Goal: Check status: Check status

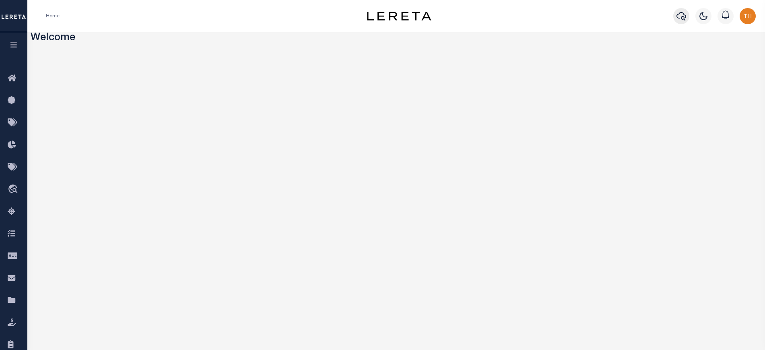
click at [682, 14] on icon "button" at bounding box center [681, 16] width 10 height 10
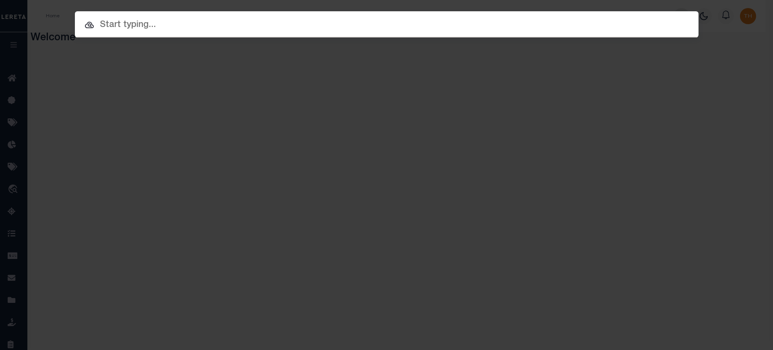
paste input "090420000"
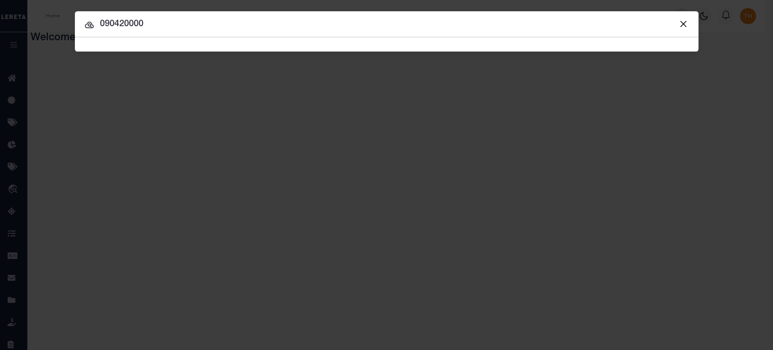
type input "090420000"
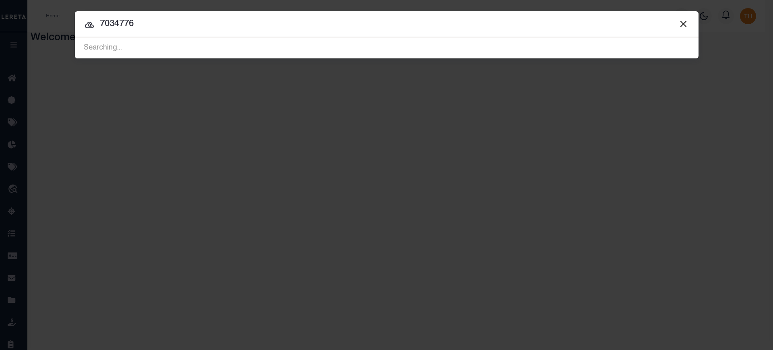
type input "7034776"
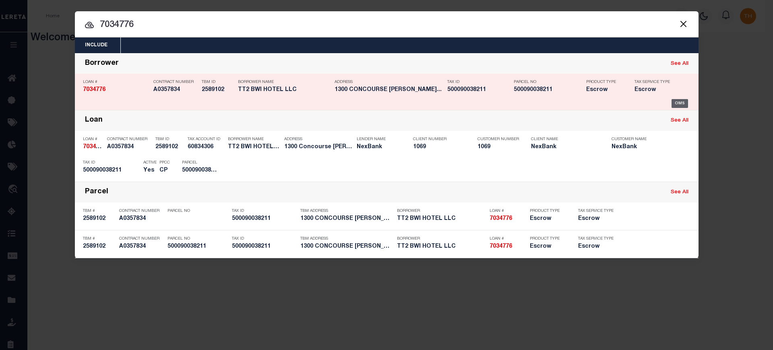
click at [681, 100] on div "OMS" at bounding box center [679, 103] width 16 height 9
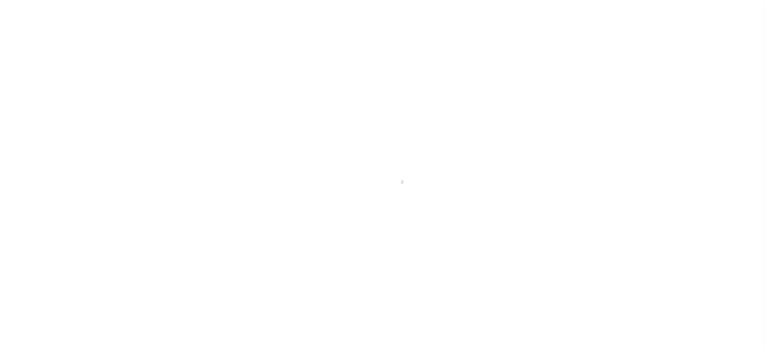
type input "7034776"
type input "TT2 BWI HOTEL LLC"
select select
select select "10"
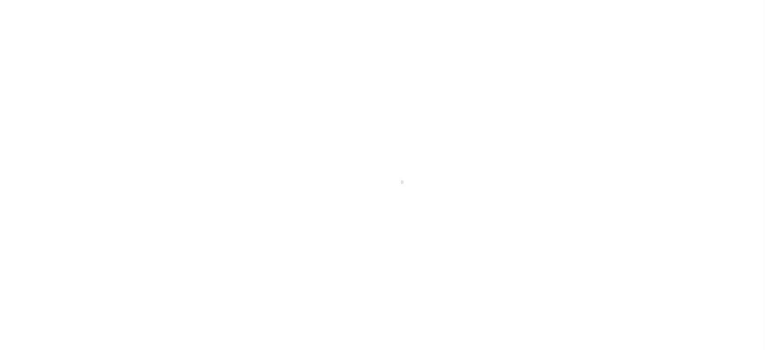
select select "Escrow"
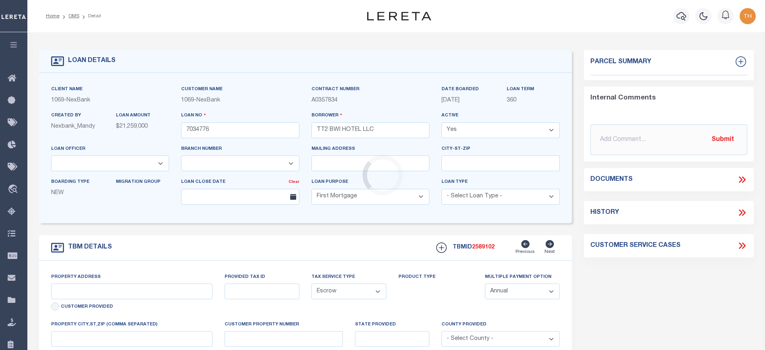
select select "641"
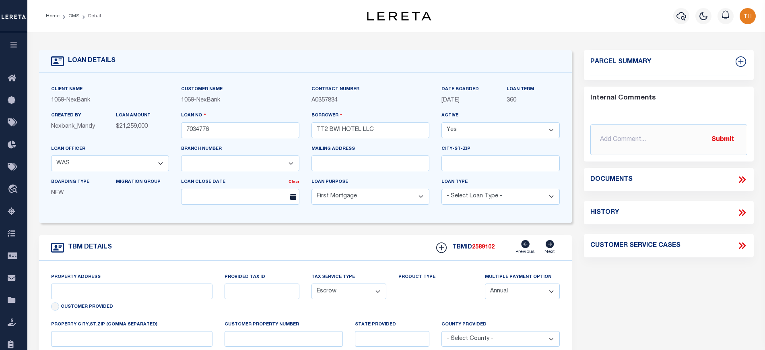
select select "372"
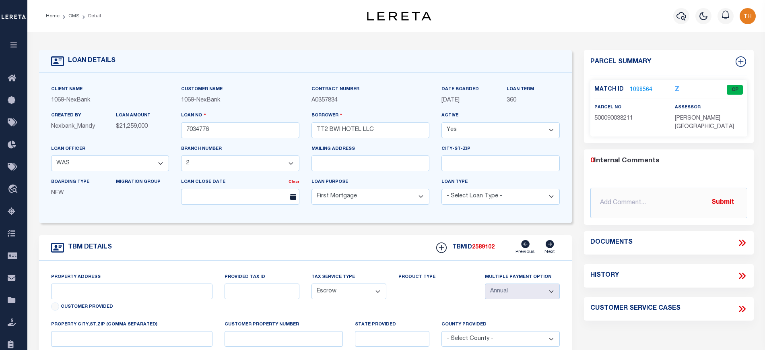
type input "[STREET_ADDRESS]"
type input "[PERSON_NAME][GEOGRAPHIC_DATA]"
type input "MD"
click at [638, 87] on link "1098564" at bounding box center [641, 90] width 23 height 8
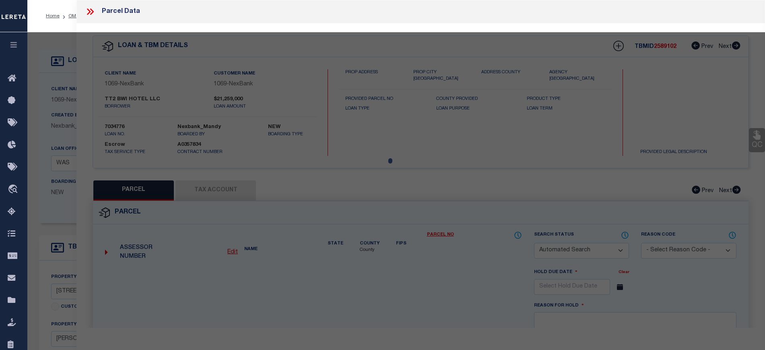
checkbox input "false"
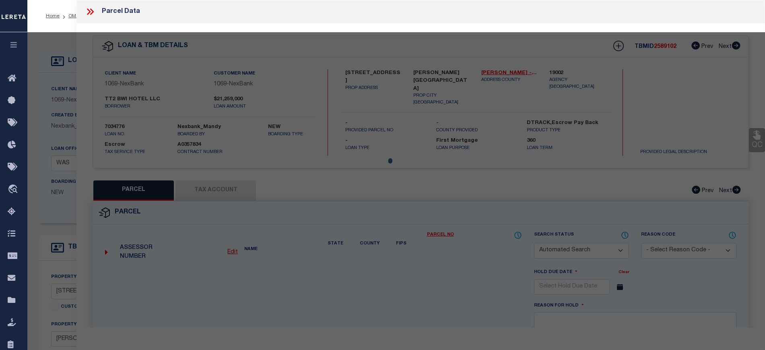
select select "CP"
type input "TT2 BWI HOTEL LLC"
select select
type input "1300 CONCOURSE DR"
checkbox input "false"
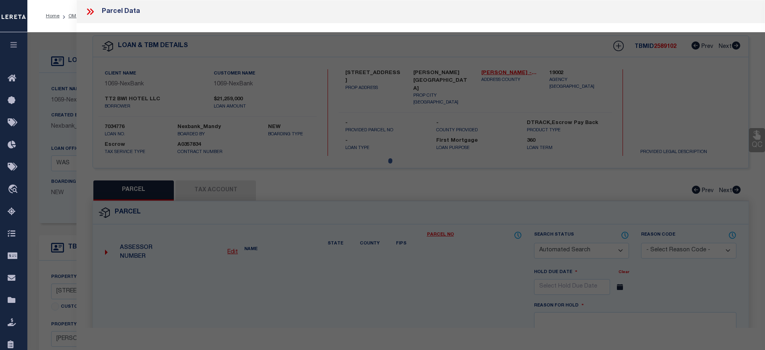
type input "LINTHICUM MD 21090"
type textarea "LT 1R 1300 CONCOURSE DR GATEWAY INTERNATIONAL"
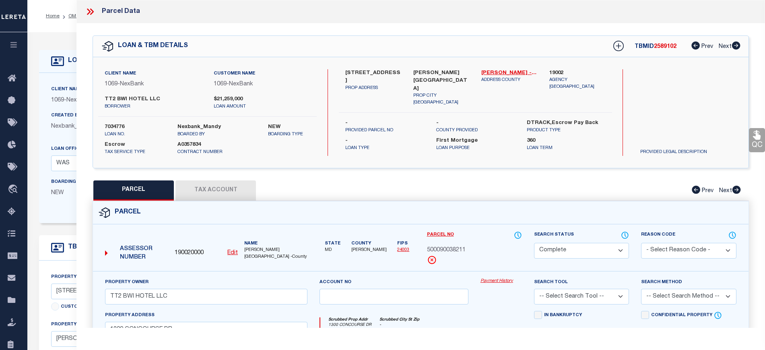
click at [223, 196] on button "Tax Account" at bounding box center [215, 190] width 80 height 20
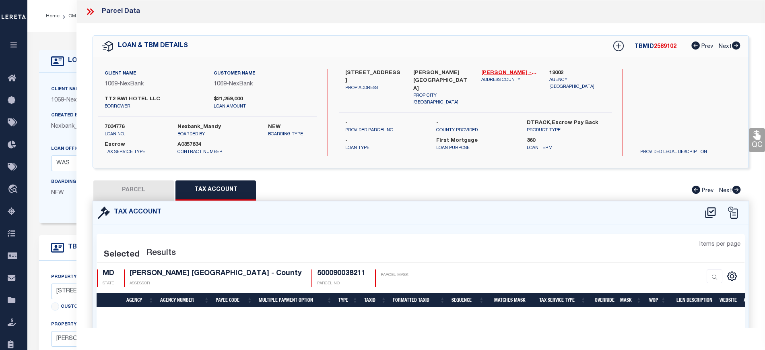
select select "100"
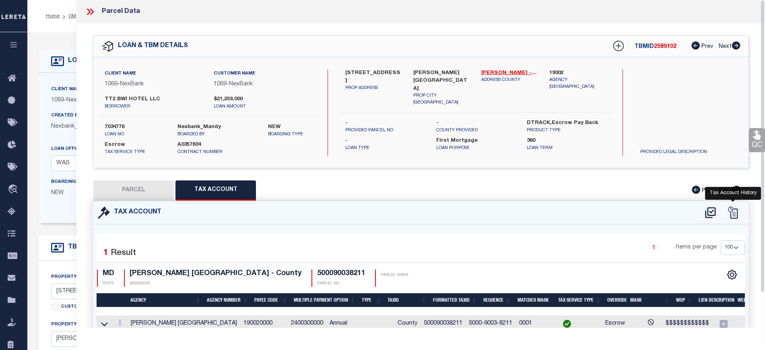
click at [733, 214] on icon at bounding box center [733, 212] width 10 height 12
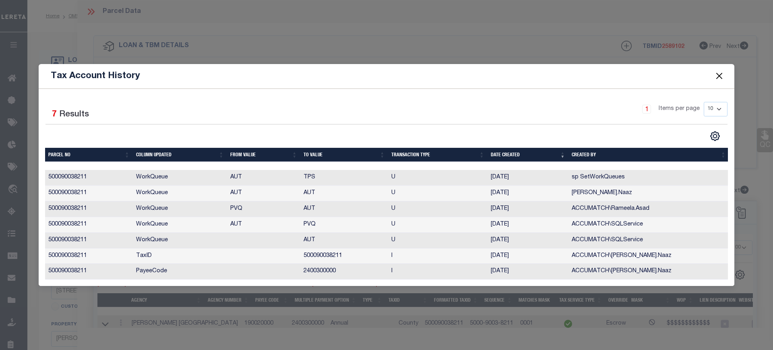
click at [721, 76] on button "Close" at bounding box center [719, 76] width 10 height 10
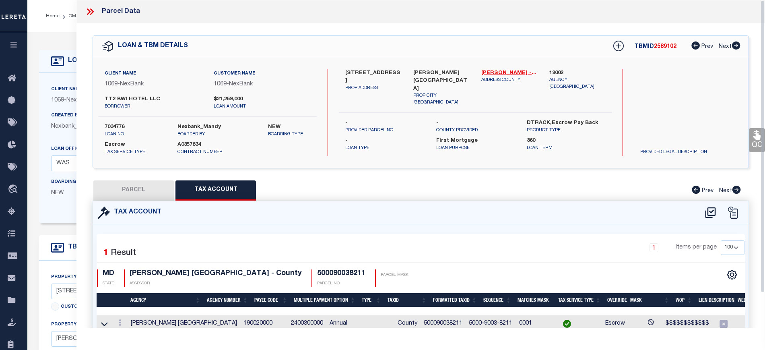
click at [135, 185] on button "PARCEL" at bounding box center [133, 190] width 80 height 20
select select "AS"
checkbox input "false"
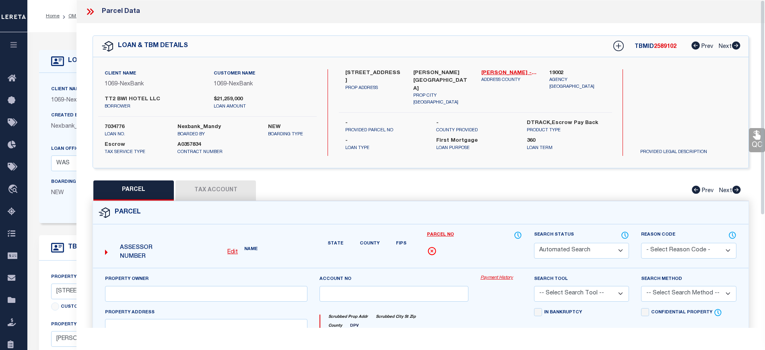
select select "CP"
type input "TT2 BWI HOTEL LLC"
select select
type input "1300 CONCOURSE DR"
checkbox input "false"
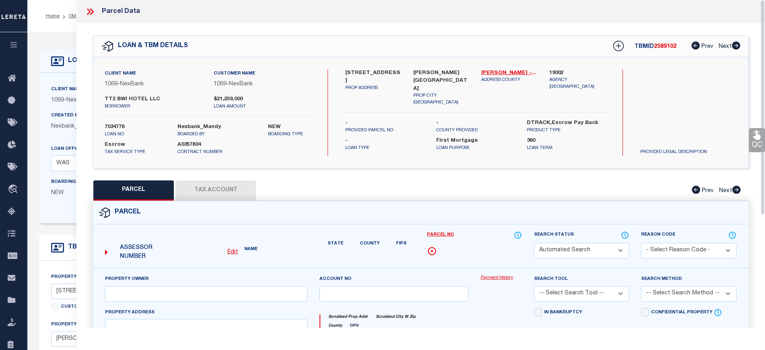
type input "LINTHICUM MD 21090"
type textarea "LT 1R 1300 CONCOURSE DR GATEWAY INTERNATIONAL"
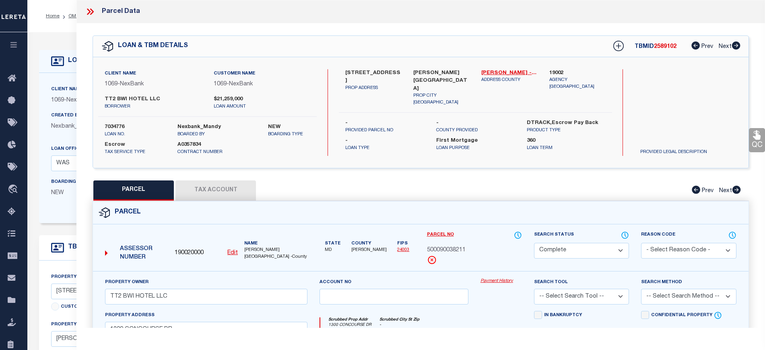
click at [87, 10] on icon at bounding box center [90, 11] width 10 height 10
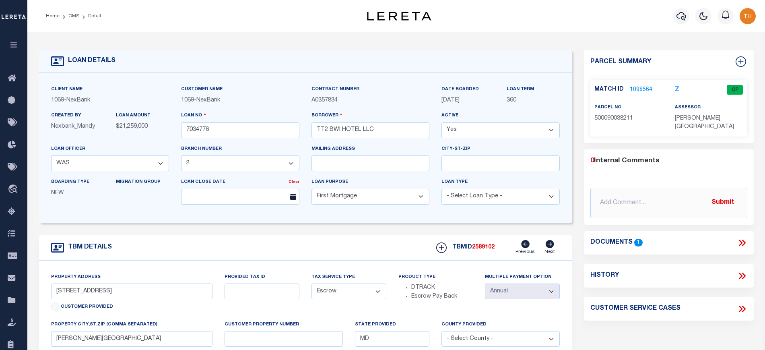
click at [593, 274] on h4 "History" at bounding box center [604, 276] width 29 height 8
click at [738, 276] on icon at bounding box center [742, 275] width 10 height 10
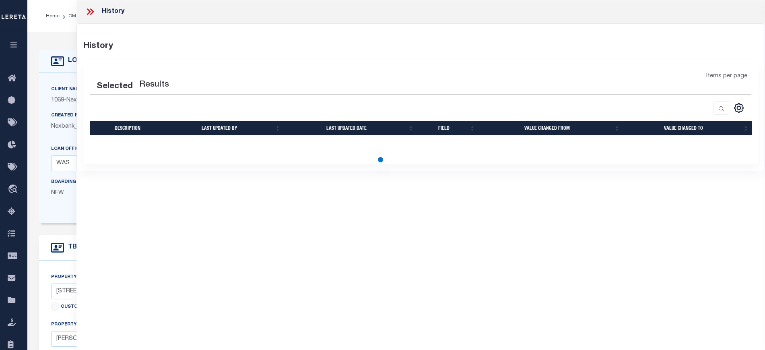
select select "100"
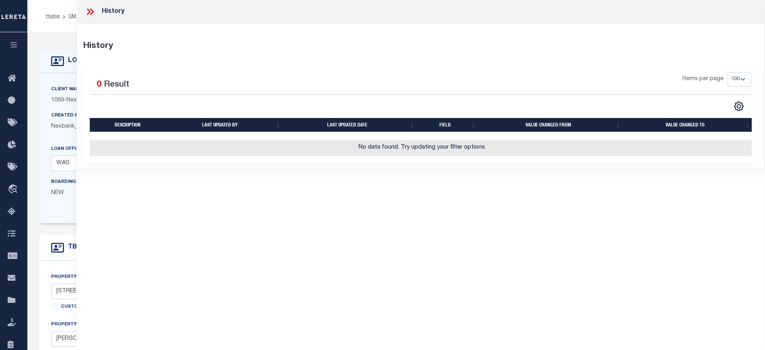
click at [78, 8] on div "History" at bounding box center [420, 11] width 688 height 23
click at [88, 11] on icon at bounding box center [90, 11] width 10 height 10
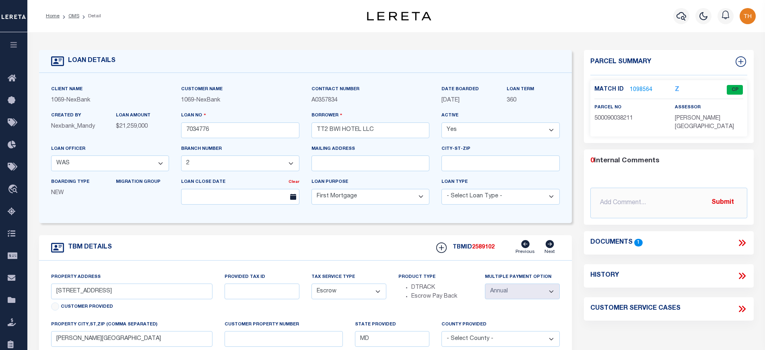
click at [639, 86] on link "1098564" at bounding box center [641, 90] width 23 height 8
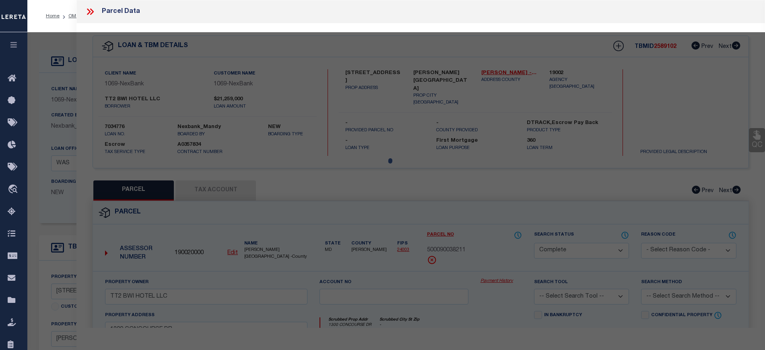
select select "AS"
checkbox input "false"
select select "CP"
type input "TT2 BWI HOTEL LLC"
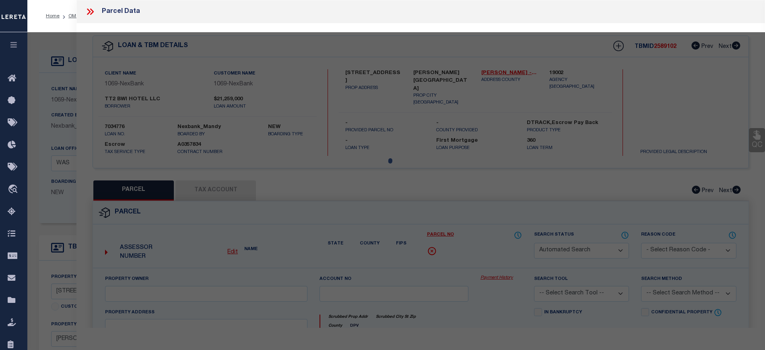
select select
type input "1300 CONCOURSE DR"
checkbox input "false"
type input "LINTHICUM MD 21090"
type textarea "LT 1R 1300 CONCOURSE DR GATEWAY INTERNATIONAL"
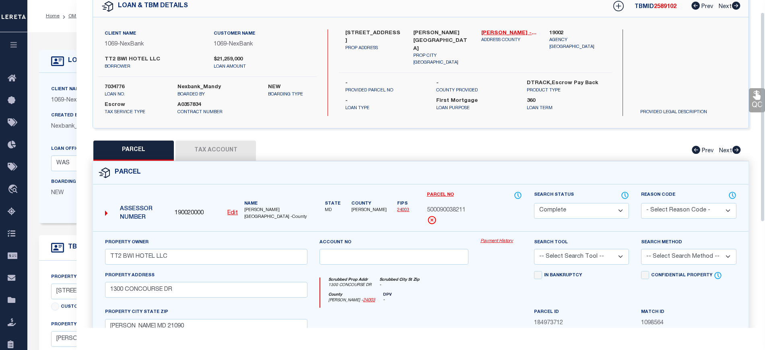
scroll to position [101, 0]
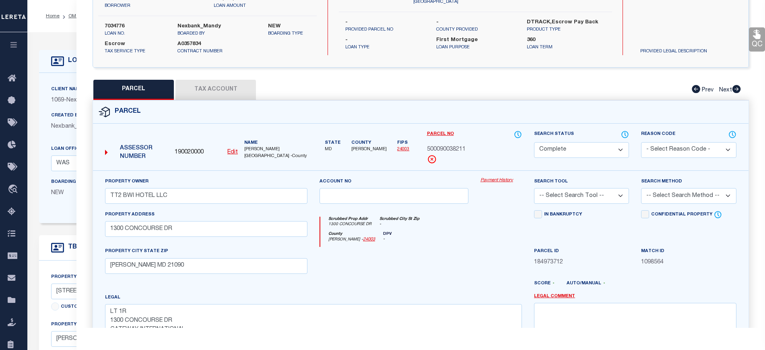
click at [195, 97] on button "Tax Account" at bounding box center [215, 90] width 80 height 20
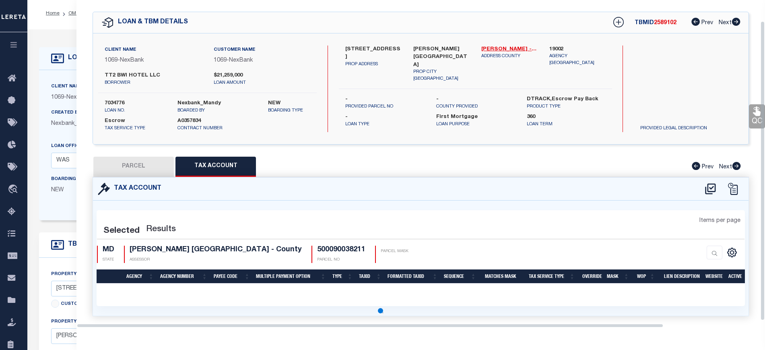
scroll to position [23, 0]
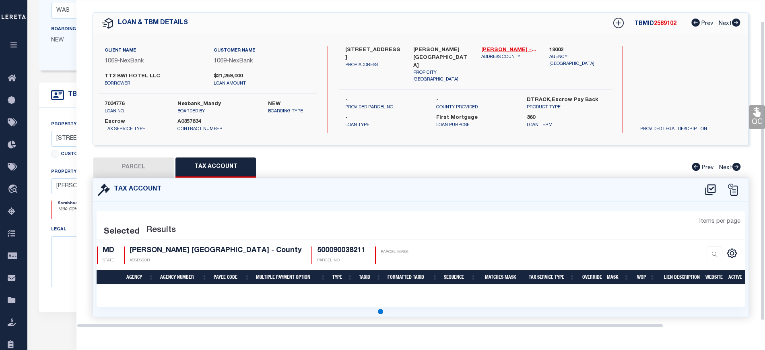
select select "100"
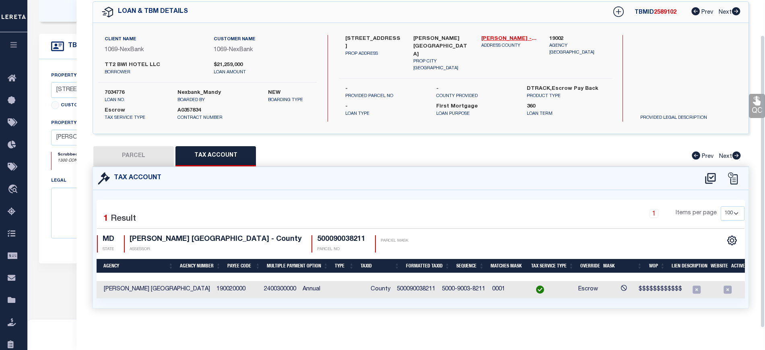
scroll to position [0, 0]
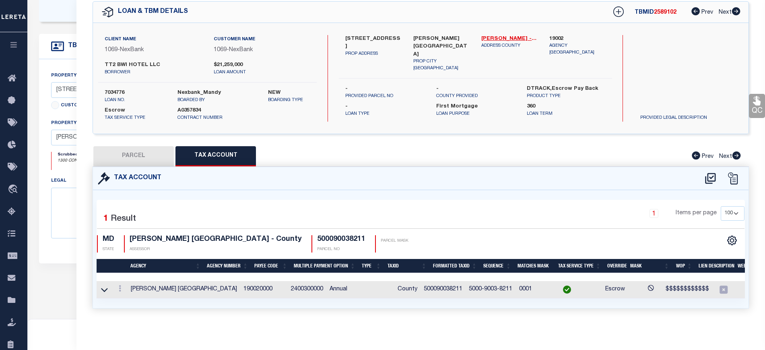
click at [146, 146] on button "PARCEL" at bounding box center [133, 156] width 80 height 20
select select "AS"
checkbox input "false"
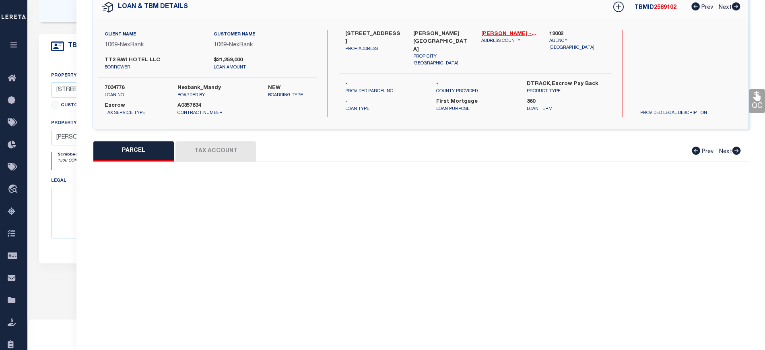
select select "CP"
type input "TT2 BWI HOTEL LLC"
select select
type input "1300 CONCOURSE DR"
checkbox input "false"
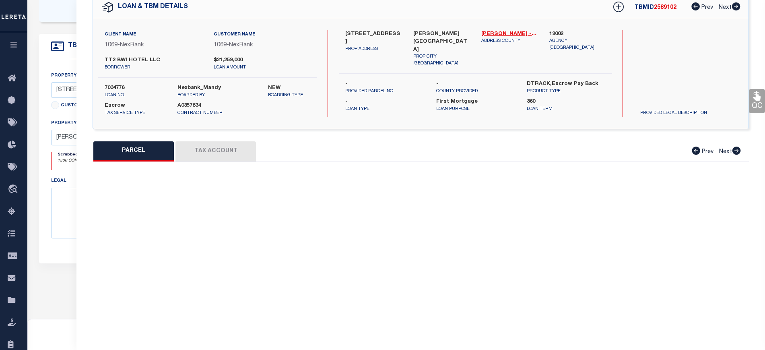
type input "LINTHICUM MD 21090"
type textarea "LT 1R 1300 CONCOURSE DR GATEWAY INTERNATIONAL"
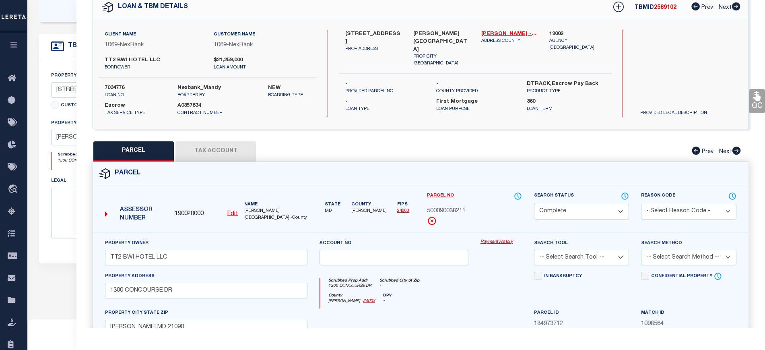
click at [500, 241] on link "Payment History" at bounding box center [500, 242] width 41 height 7
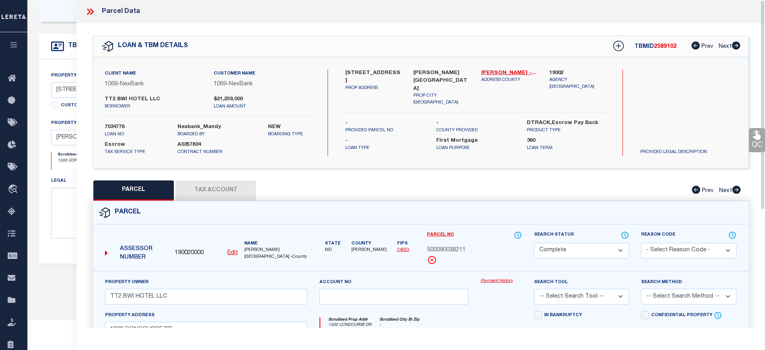
click at [88, 9] on icon at bounding box center [89, 11] width 4 height 6
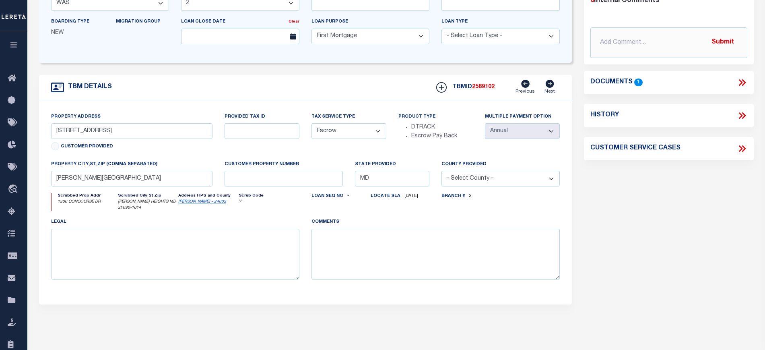
scroll to position [50, 0]
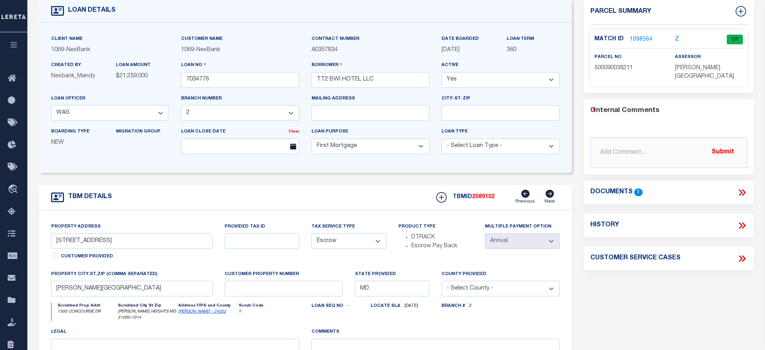
click at [13, 50] on button "button" at bounding box center [13, 45] width 27 height 27
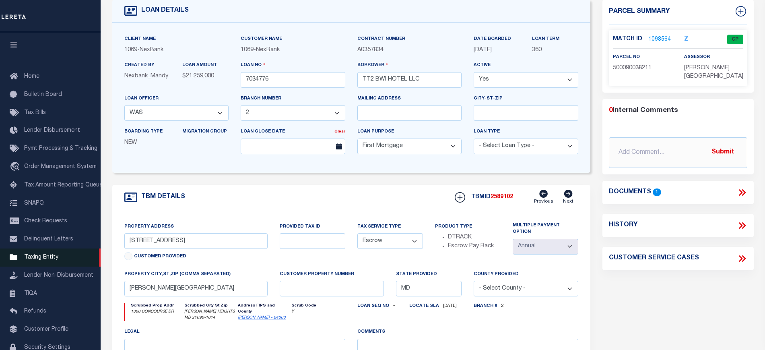
click at [45, 260] on span "Taxing Entity" at bounding box center [41, 257] width 34 height 6
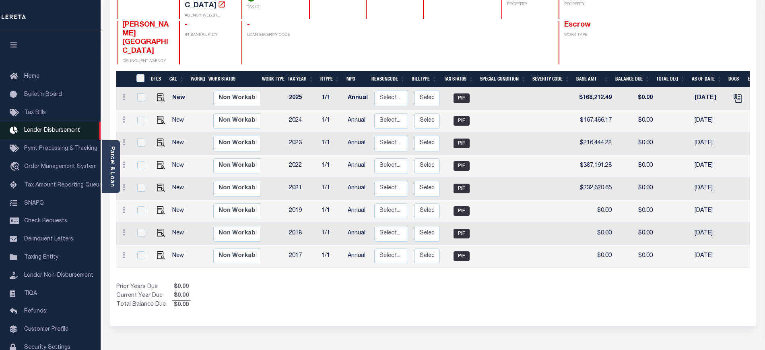
drag, startPoint x: 114, startPoint y: 179, endPoint x: 83, endPoint y: 138, distance: 51.3
click at [114, 179] on link "Parcel & Loan" at bounding box center [112, 166] width 6 height 41
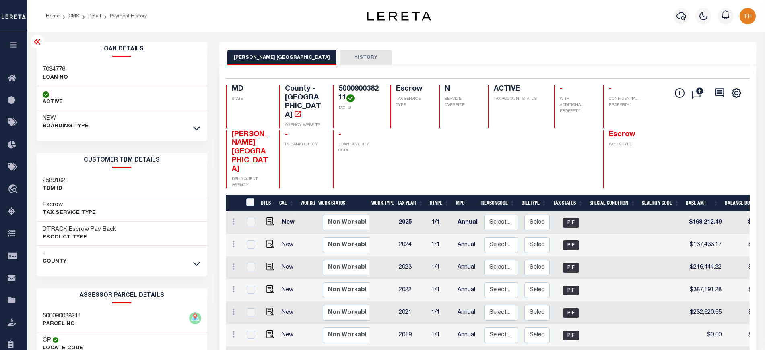
click at [16, 45] on icon "button" at bounding box center [13, 44] width 9 height 7
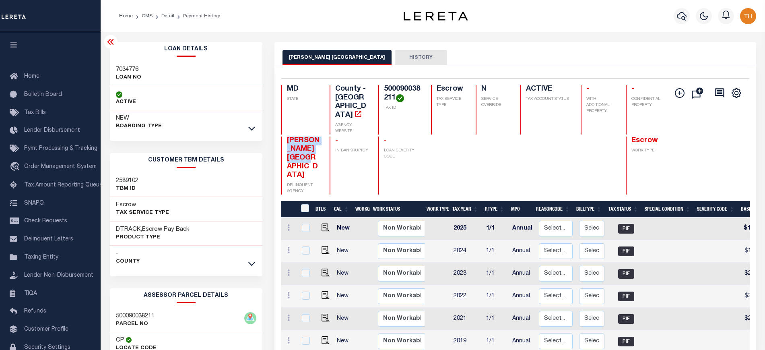
drag, startPoint x: 289, startPoint y: 122, endPoint x: 317, endPoint y: 149, distance: 39.3
click at [317, 149] on span "[PERSON_NAME] [GEOGRAPHIC_DATA]" at bounding box center [303, 158] width 33 height 42
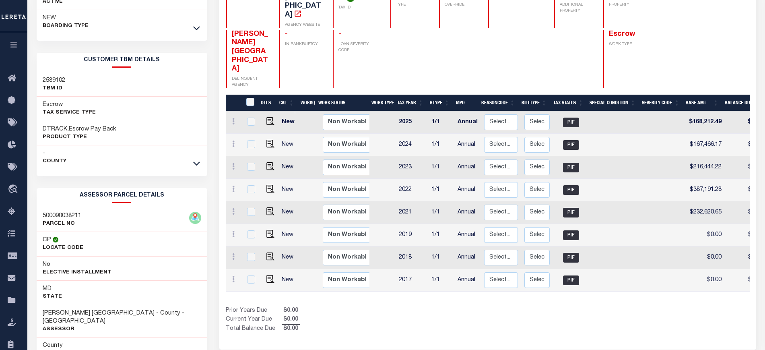
scroll to position [101, 0]
